Goal: Task Accomplishment & Management: Use online tool/utility

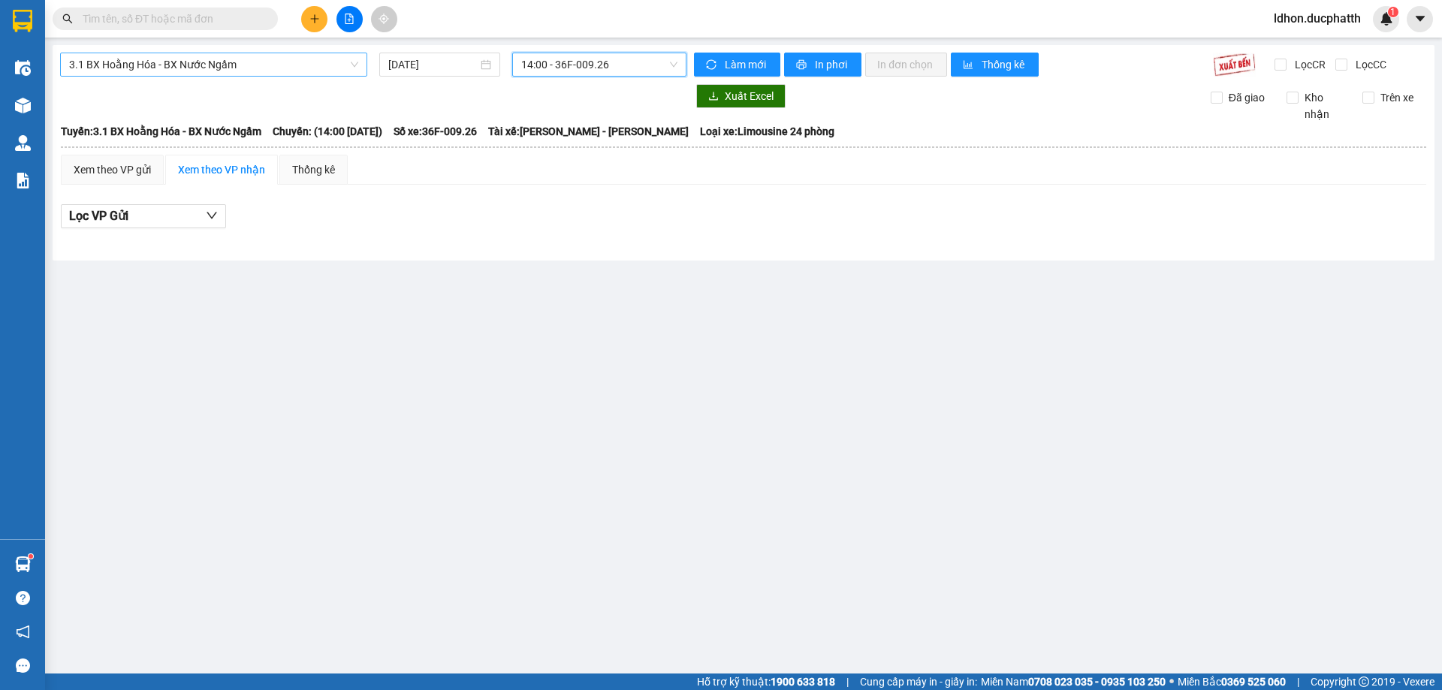
click at [246, 67] on span "3.1 BX Hoằng Hóa - BX Nước Ngầm" at bounding box center [213, 64] width 289 height 23
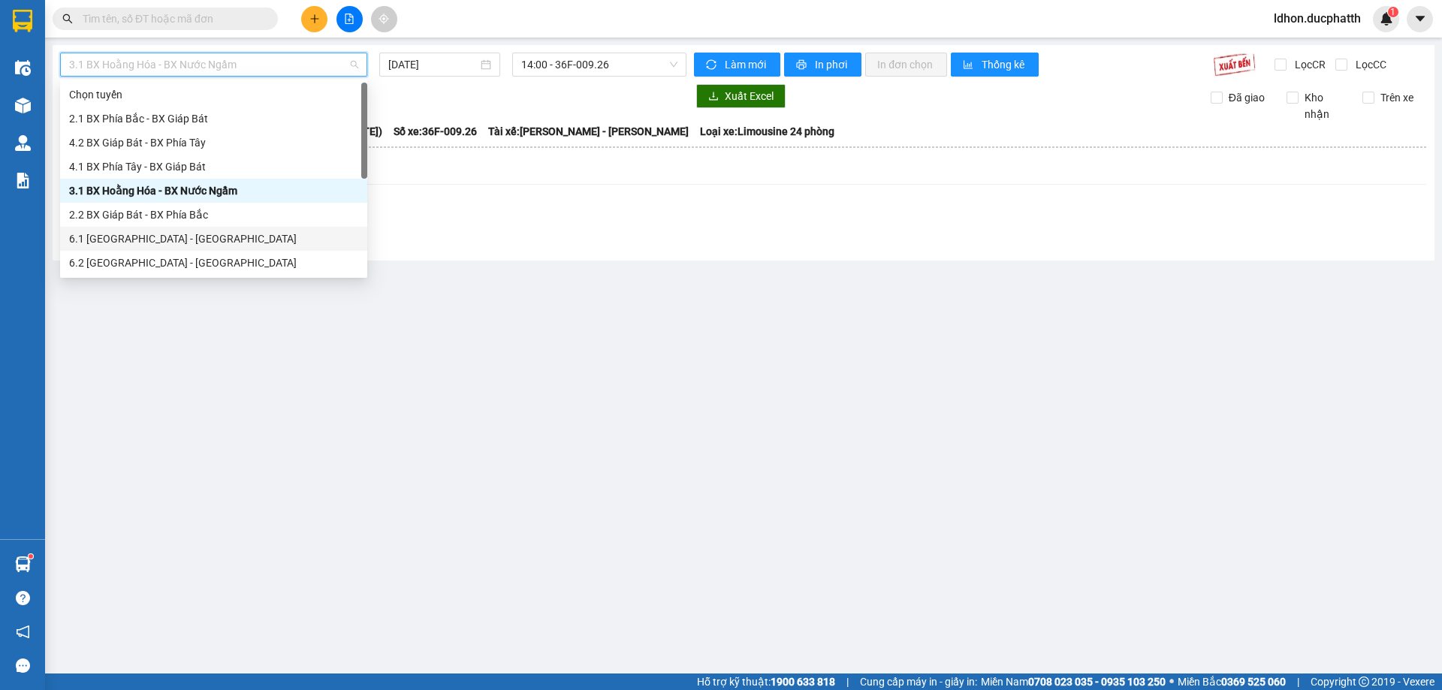
scroll to position [120, 0]
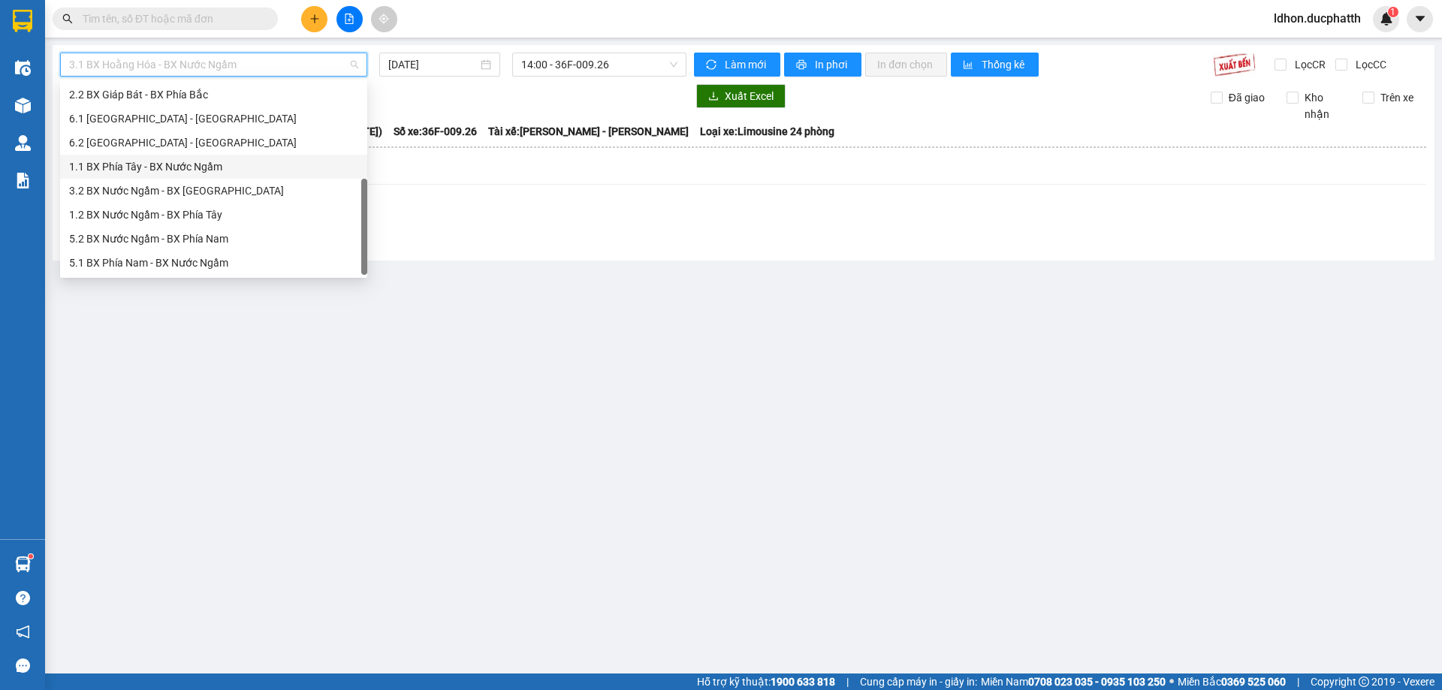
click at [200, 166] on div "1.1 BX Phía Tây - BX Nước Ngầm" at bounding box center [213, 166] width 289 height 17
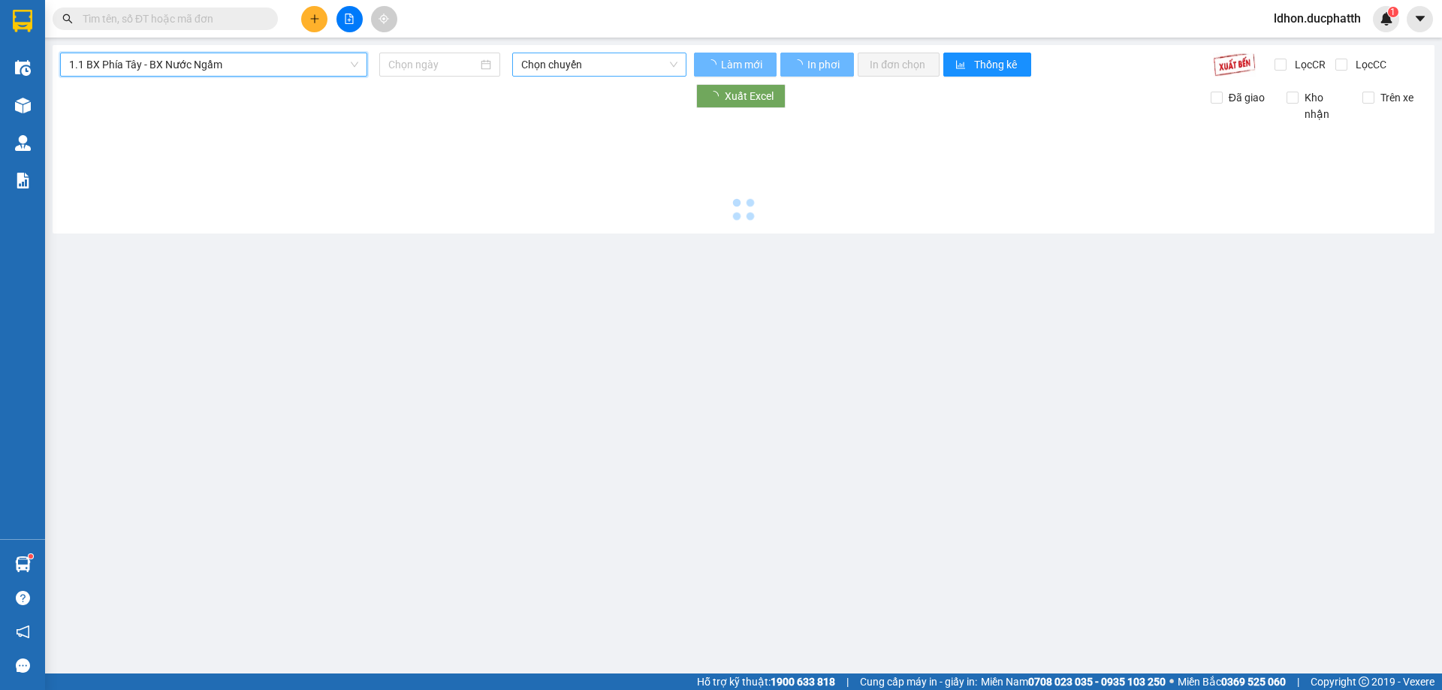
type input "[DATE]"
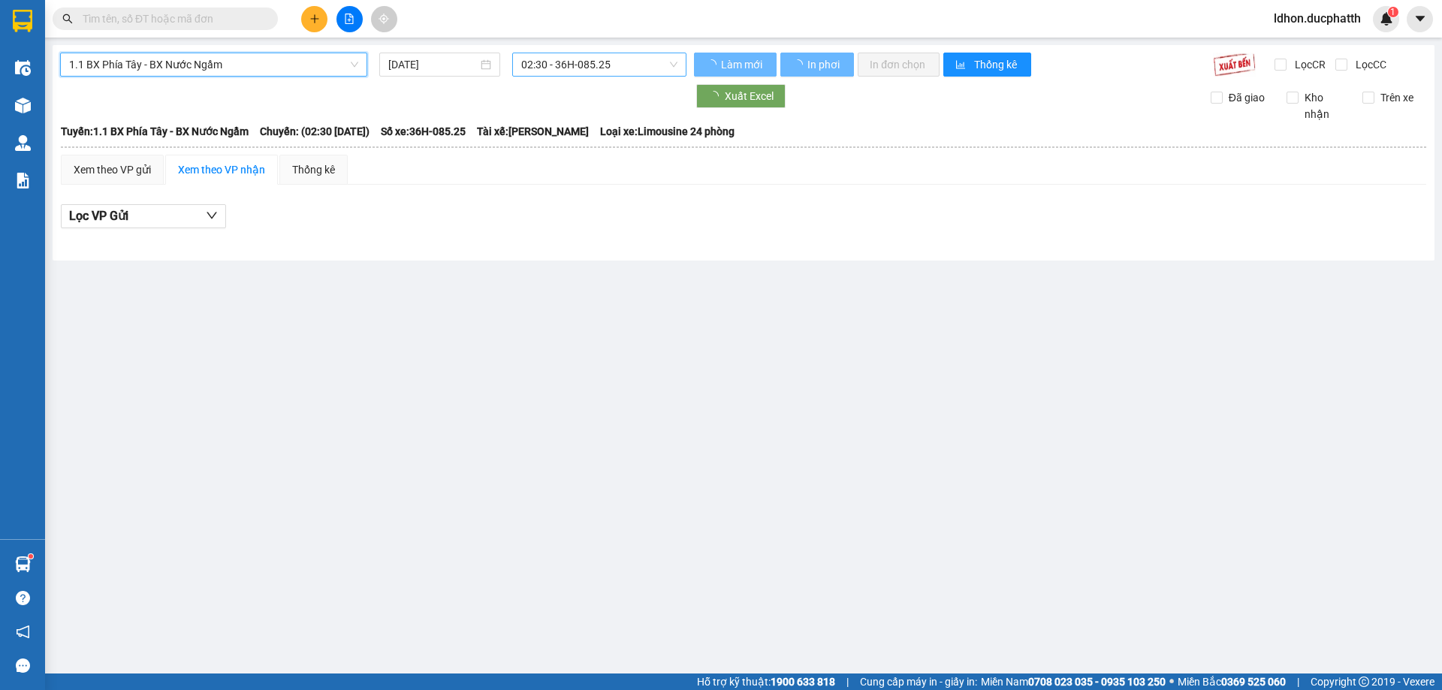
click at [600, 54] on span "02:30 - 36H-085.25" at bounding box center [599, 64] width 156 height 23
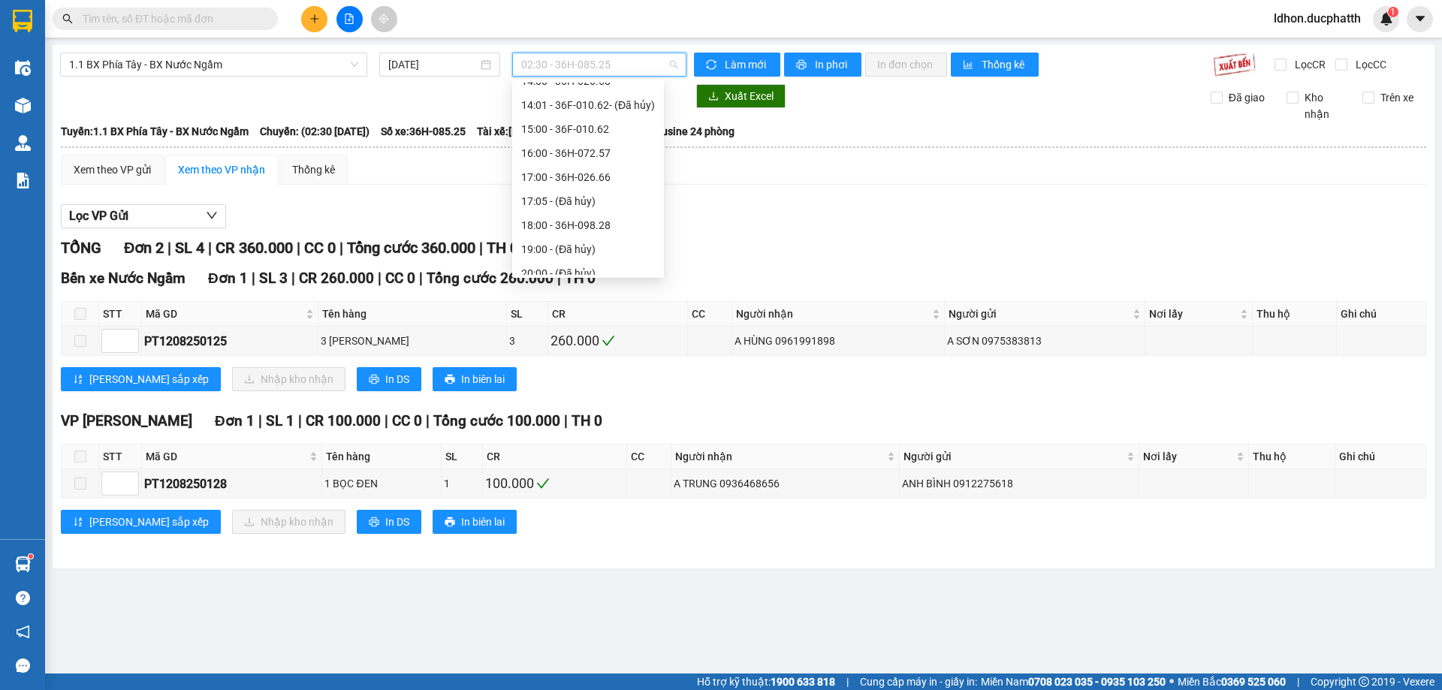
scroll to position [481, 0]
click at [622, 116] on div "15:00 - 36F-010.62" at bounding box center [588, 118] width 134 height 17
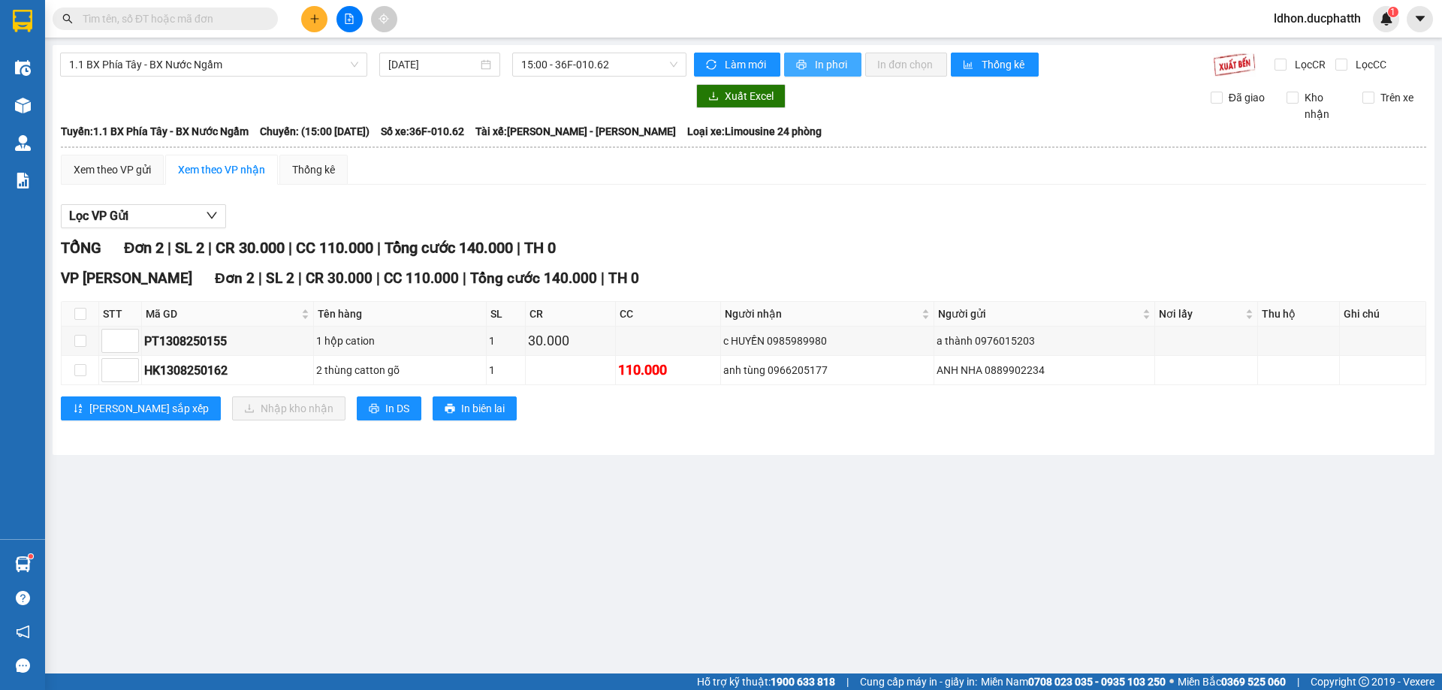
click at [806, 58] on button "In phơi" at bounding box center [822, 65] width 77 height 24
drag, startPoint x: 626, startPoint y: 254, endPoint x: 597, endPoint y: 259, distance: 29.7
